Goal: Complete application form

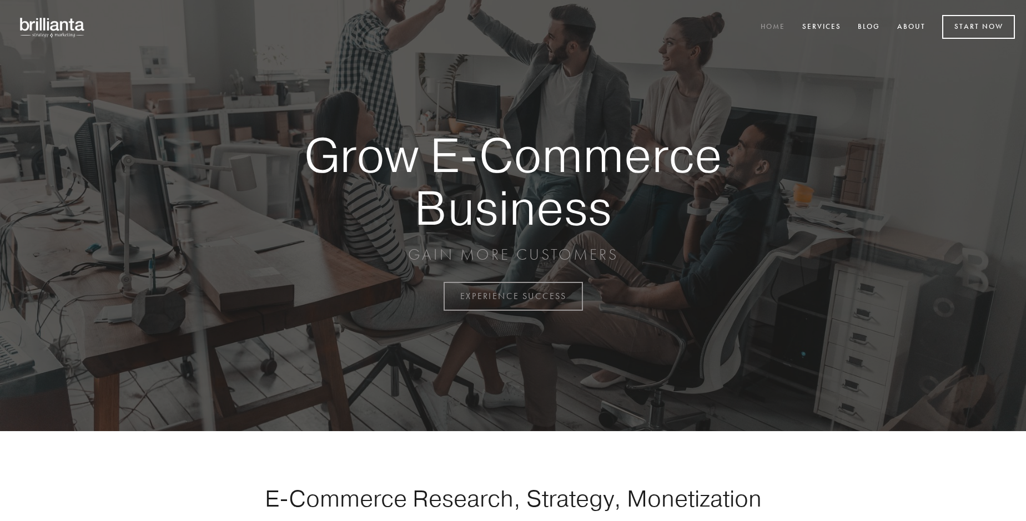
scroll to position [2909, 0]
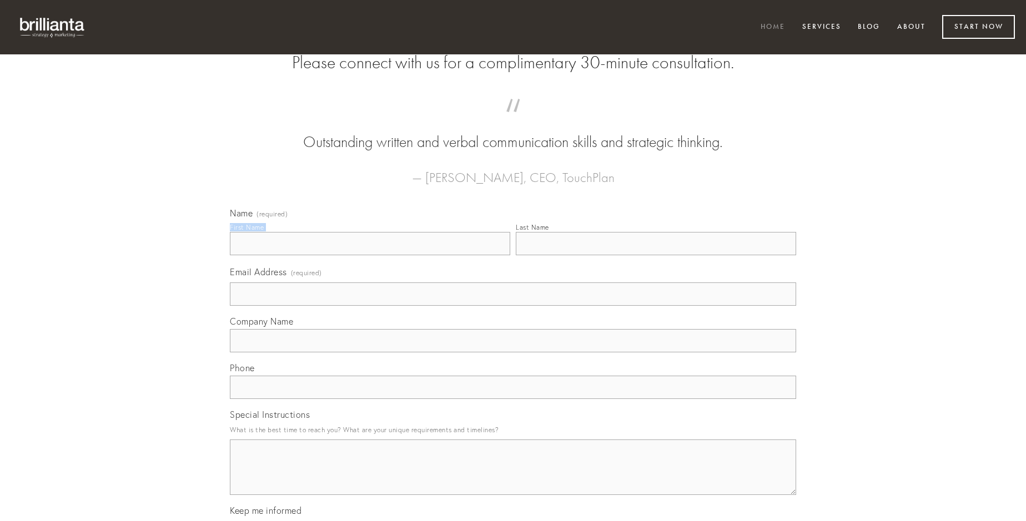
type input "[PERSON_NAME]"
click at [655, 255] on input "Last Name" at bounding box center [656, 243] width 280 height 23
type input "[PERSON_NAME]"
click at [513, 306] on input "Email Address (required)" at bounding box center [513, 293] width 566 height 23
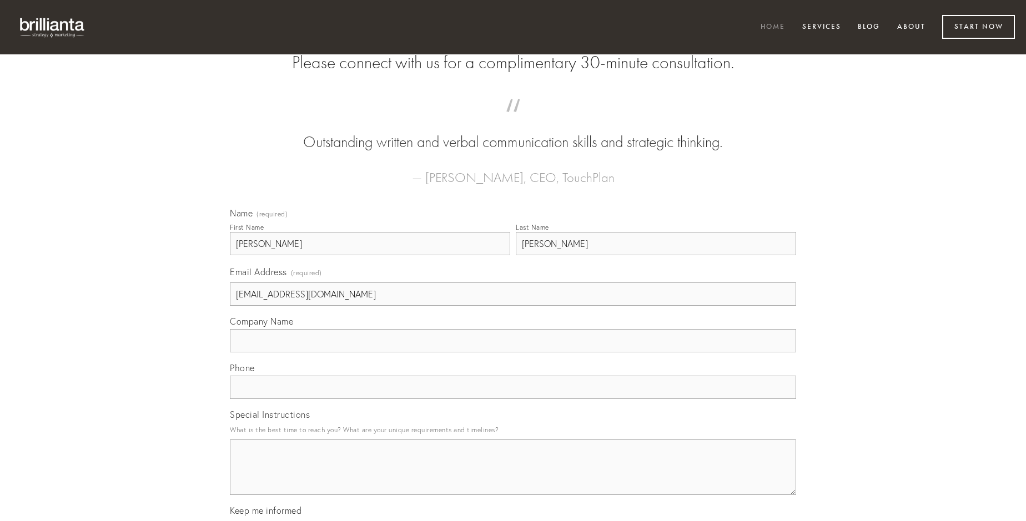
type input "[EMAIL_ADDRESS][DOMAIN_NAME]"
click at [513, 352] on input "Company Name" at bounding box center [513, 340] width 566 height 23
type input "natus"
click at [513, 399] on input "text" at bounding box center [513, 387] width 566 height 23
click at [513, 477] on textarea "Special Instructions" at bounding box center [513, 467] width 566 height 55
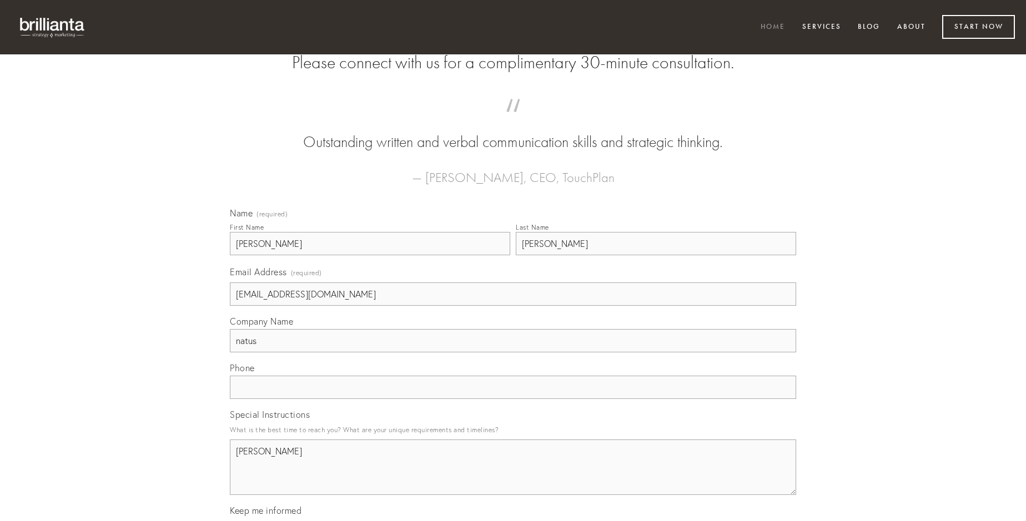
type textarea "[PERSON_NAME]"
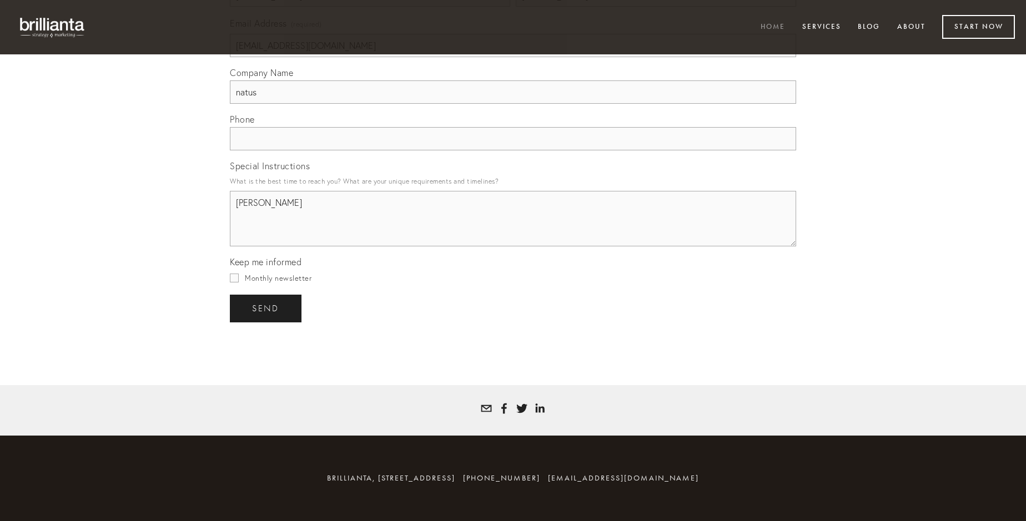
click at [266, 308] on span "send" at bounding box center [265, 309] width 27 height 10
